Goal: Information Seeking & Learning: Understand process/instructions

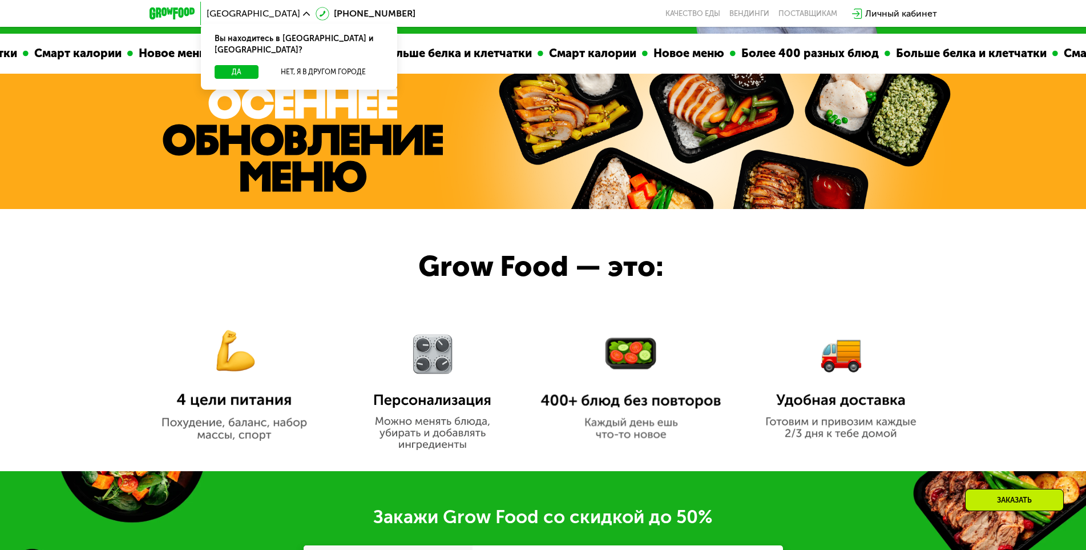
scroll to position [913, 0]
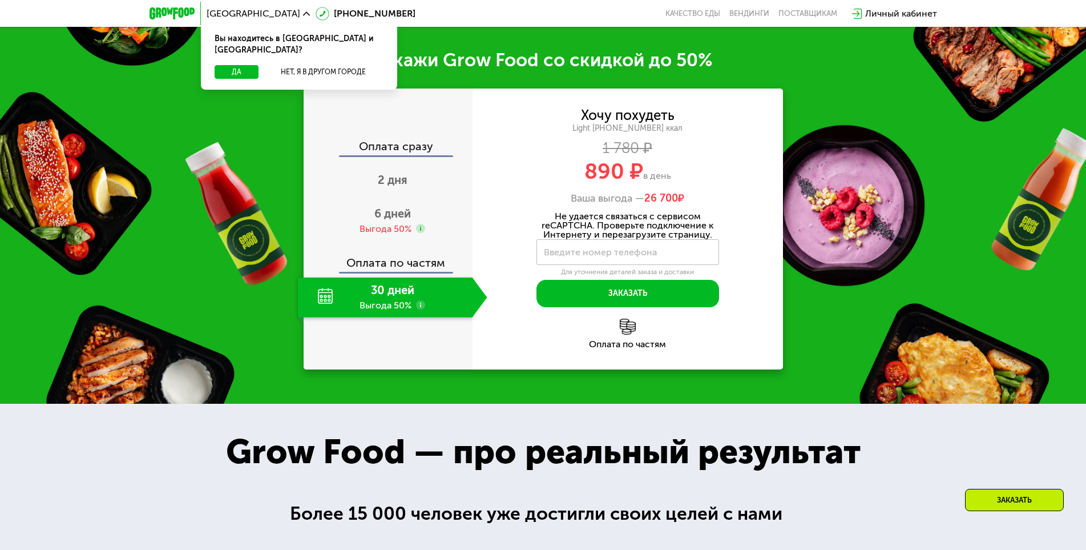
click at [422, 277] on div "30 дней Выгода 50%" at bounding box center [385, 297] width 175 height 40
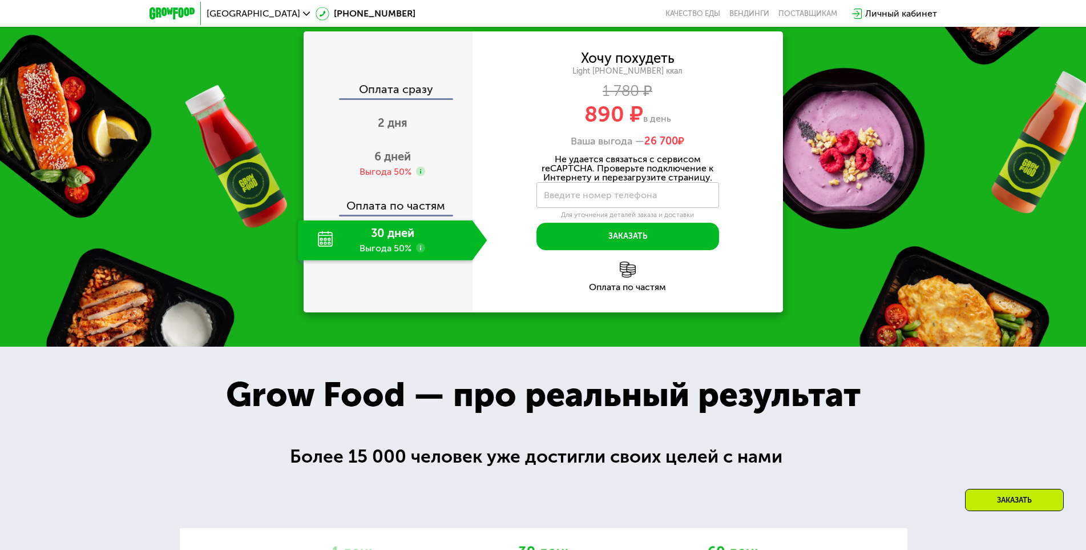
scroll to position [1256, 0]
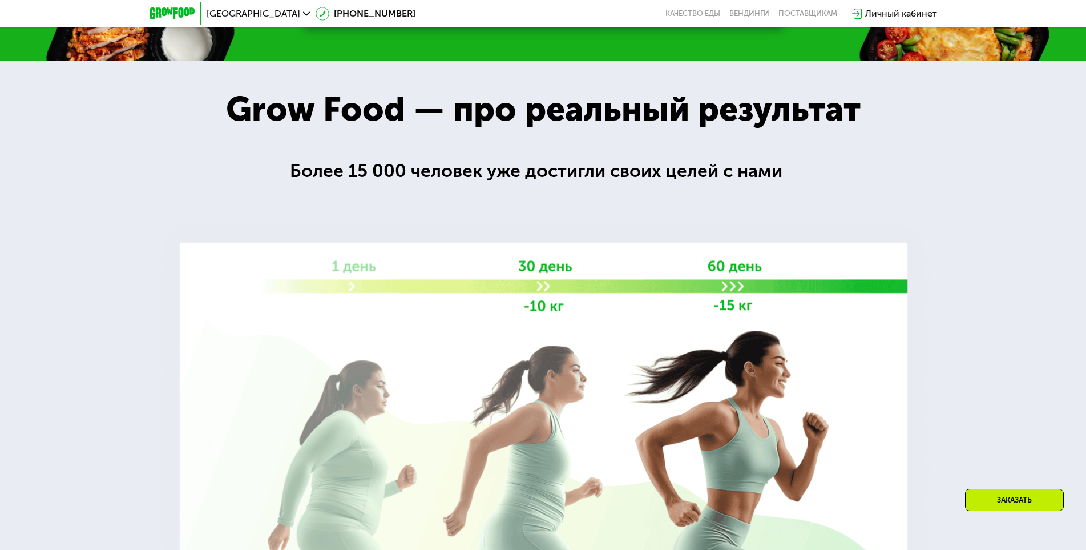
click at [445, 199] on div at bounding box center [543, 341] width 1086 height 561
click at [233, 120] on div "Grow Food — про реальный результат" at bounding box center [543, 109] width 684 height 40
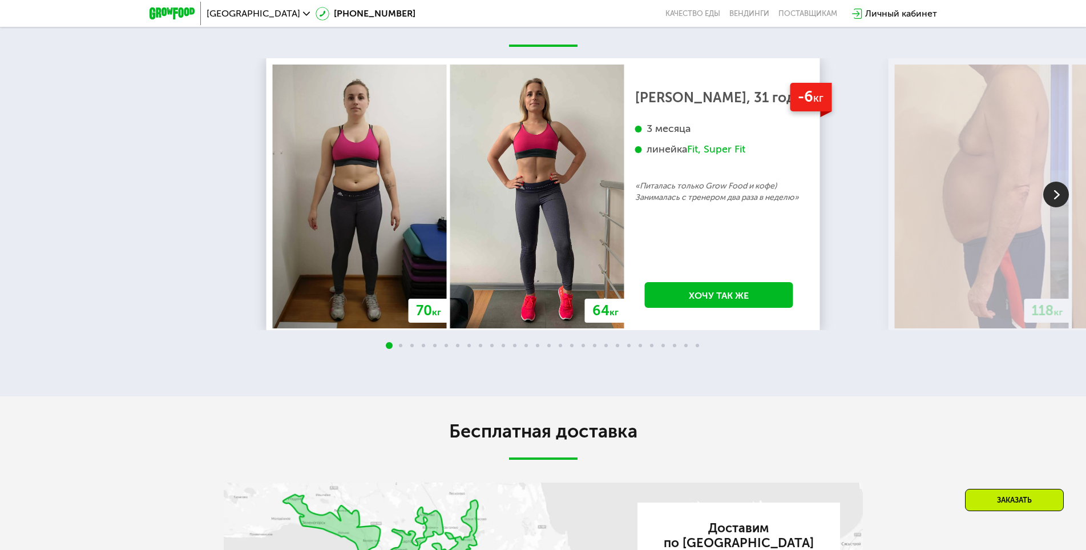
scroll to position [2283, 0]
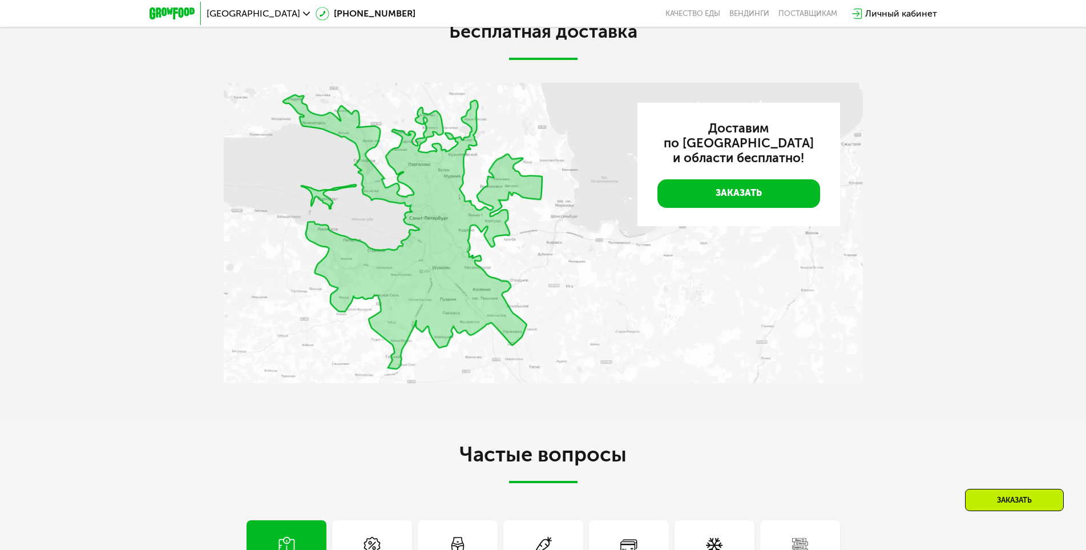
click at [384, 409] on div "Бесплатная доставка Доставим по [GEOGRAPHIC_DATA] и области бесплатно! Заказать" at bounding box center [543, 208] width 1086 height 423
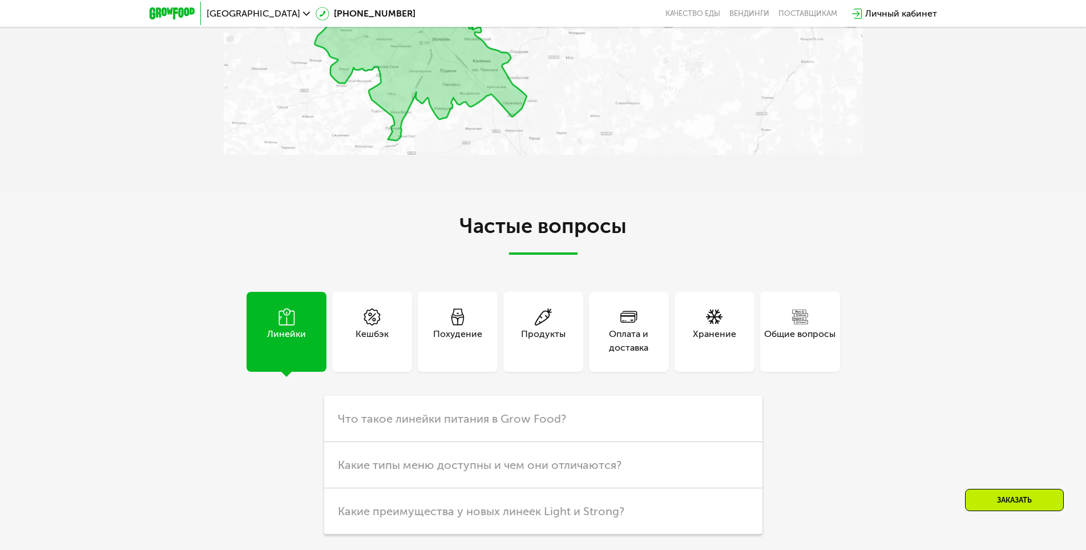
scroll to position [2626, 0]
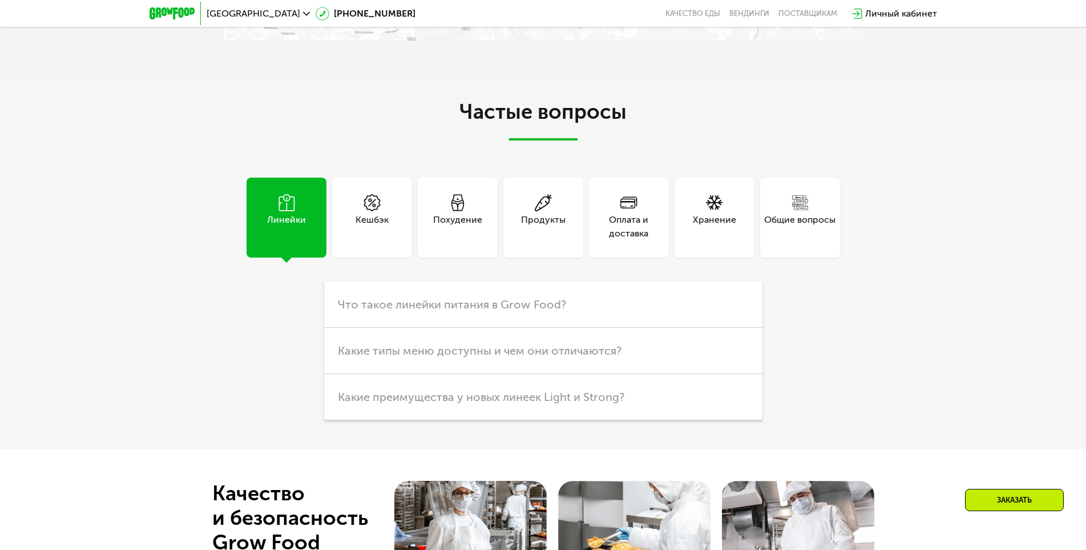
click at [259, 374] on div "Линейки Кешбэк Похудение Продукты Оплата и доставка Хранение Общие вопросы Что …" at bounding box center [543, 299] width 639 height 243
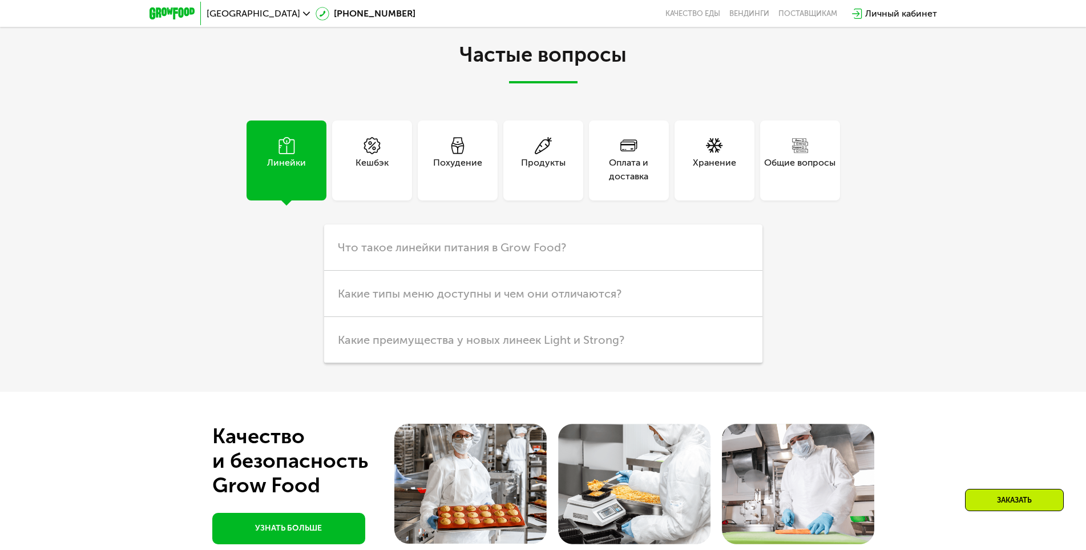
scroll to position [2706, 0]
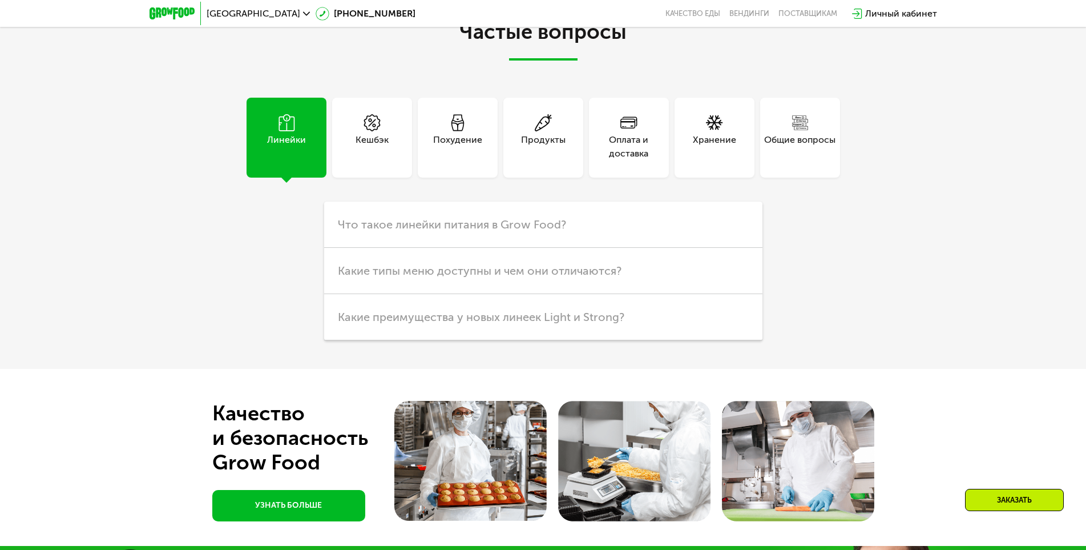
click at [542, 167] on div "Продукты" at bounding box center [543, 138] width 80 height 80
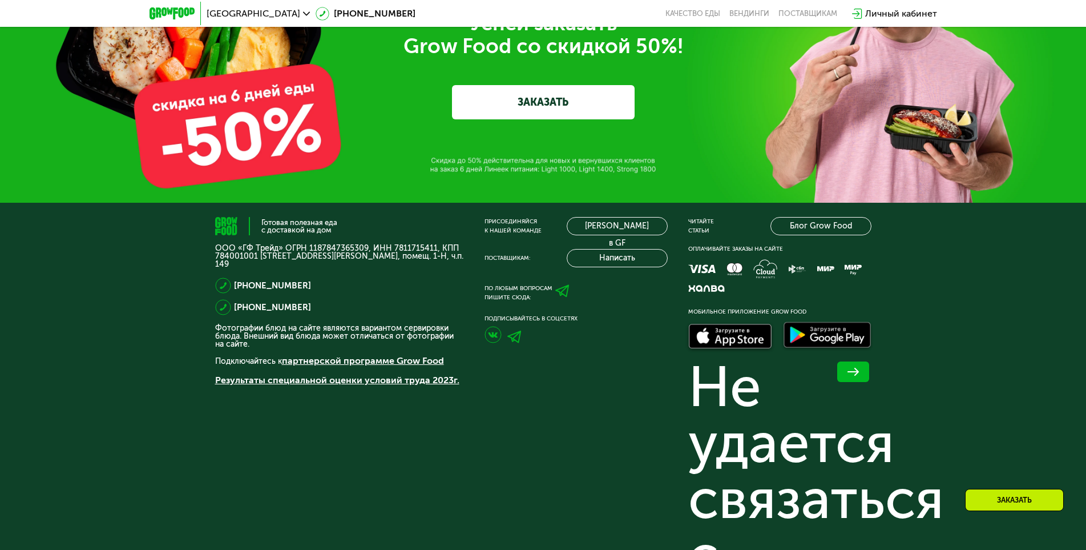
scroll to position [2934, 0]
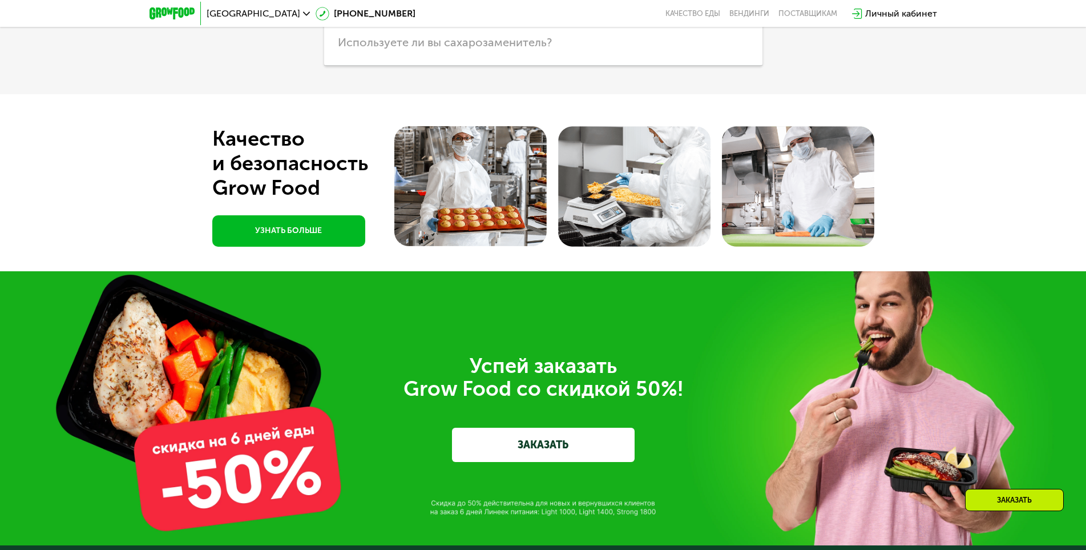
click at [501, 354] on div "Успей заказать  Grow Food со скидкой 50%! ЗАКАЗАТЬ" at bounding box center [543, 408] width 1086 height 274
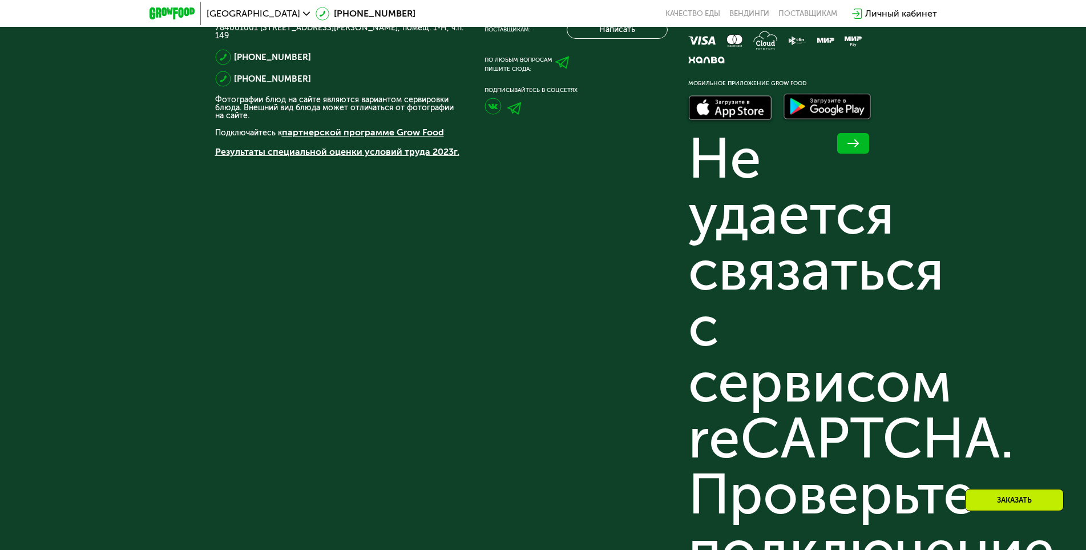
click at [657, 430] on div "Присоединяйся к нашей команде [PERSON_NAME] в GF Поставщикам: Написать По любым…" at bounding box center [576, 443] width 183 height 909
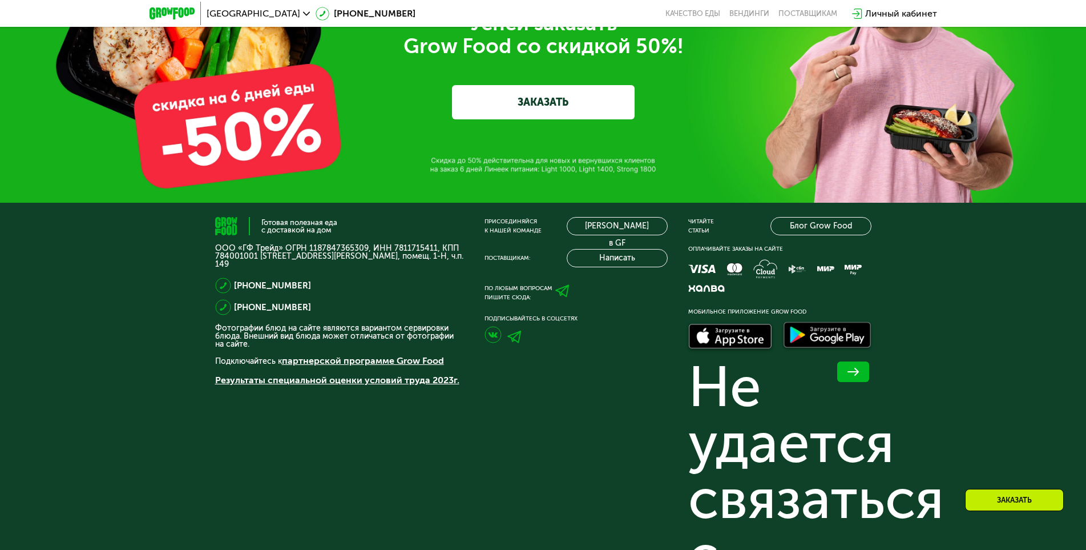
scroll to position [3254, 0]
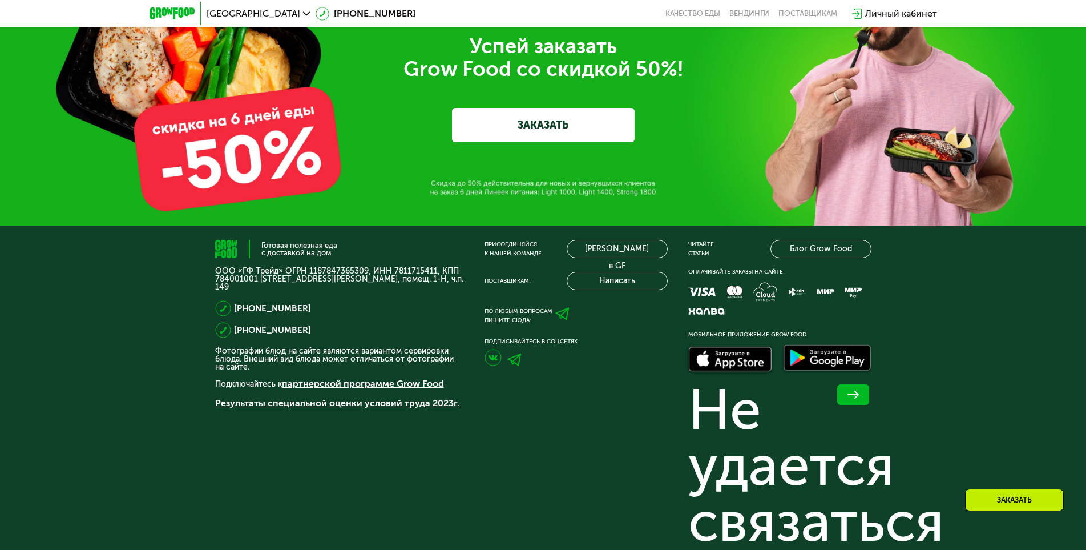
click at [562, 362] on div at bounding box center [576, 359] width 183 height 27
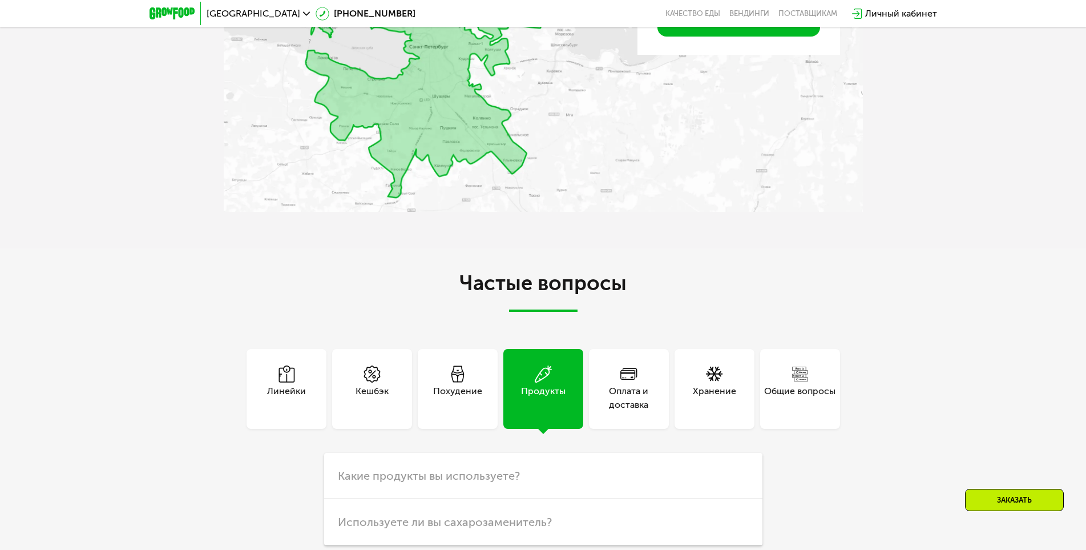
scroll to position [2398, 0]
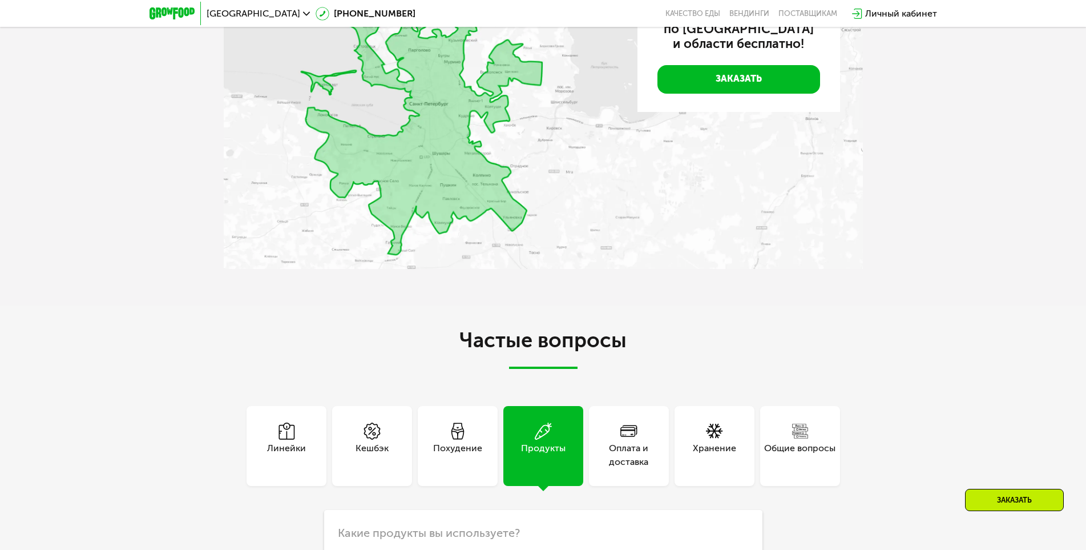
click at [603, 410] on div "Оплата и доставка" at bounding box center [629, 446] width 80 height 80
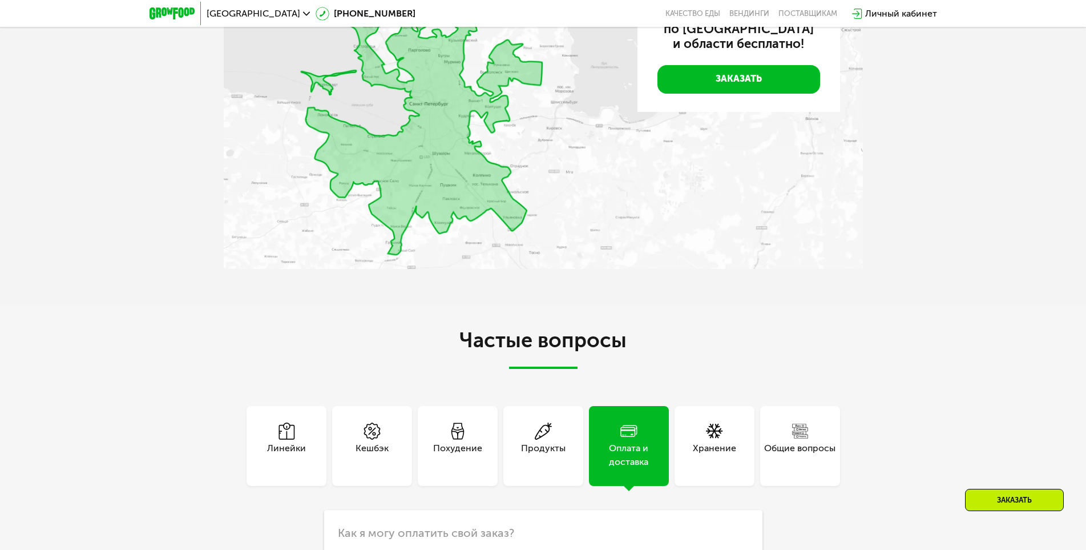
click at [603, 410] on div "Оплата и доставка" at bounding box center [629, 446] width 80 height 80
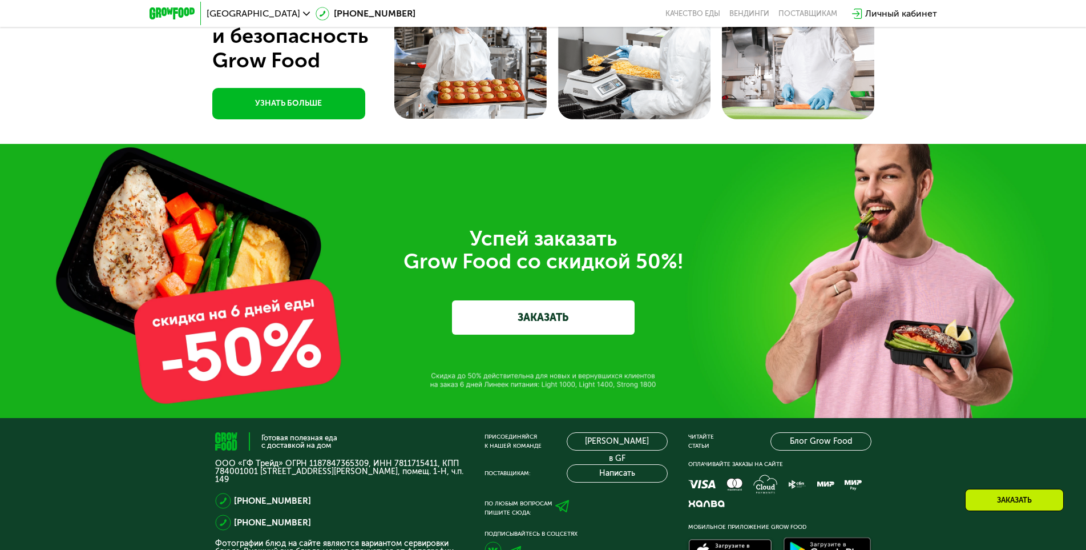
scroll to position [3140, 0]
